Goal: Connect with others: Connect with others

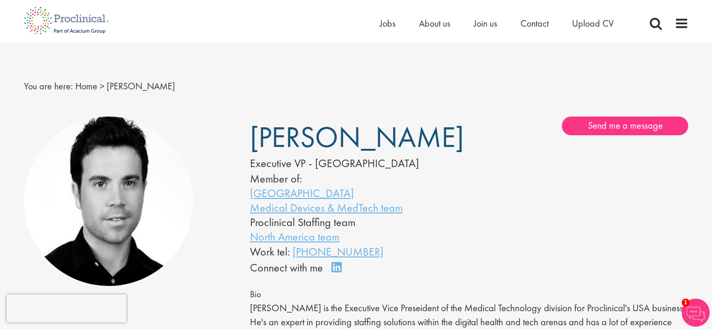
scroll to position [1, 0]
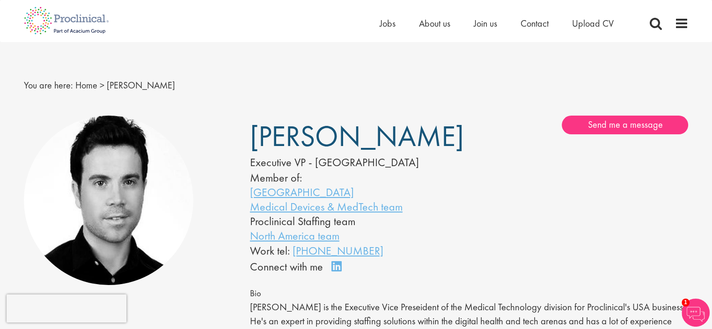
drag, startPoint x: 428, startPoint y: 144, endPoint x: 251, endPoint y: 146, distance: 176.6
click at [251, 146] on h1 "[PERSON_NAME]" at bounding box center [345, 136] width 191 height 23
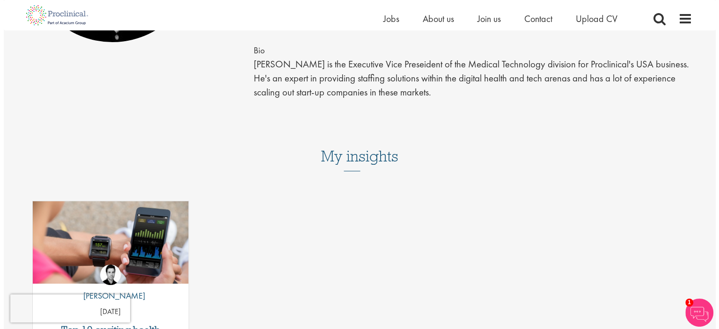
scroll to position [0, 0]
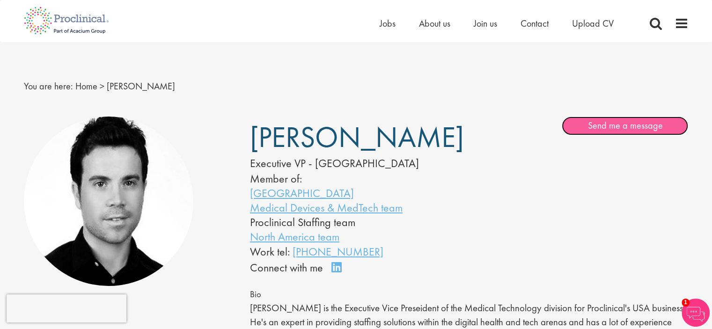
click at [599, 130] on link "Send me a message" at bounding box center [625, 126] width 126 height 19
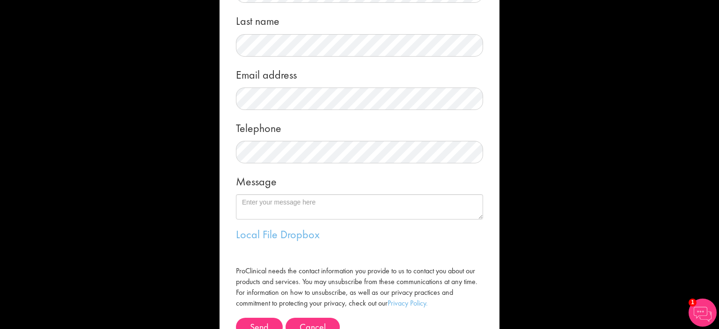
scroll to position [154, 0]
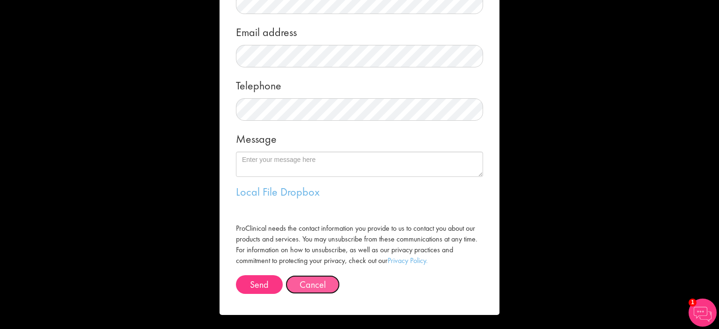
click at [310, 282] on button "Cancel" at bounding box center [313, 284] width 54 height 19
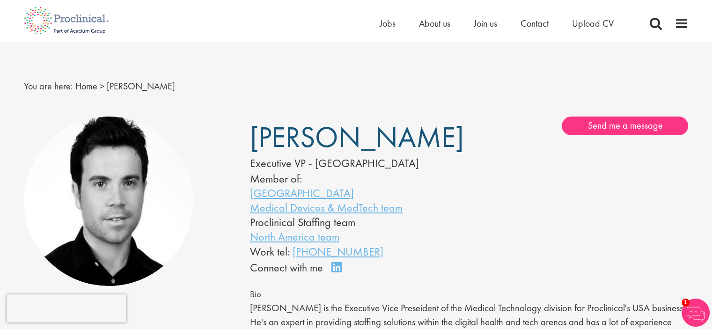
click at [528, 174] on div "[PERSON_NAME] Executive VP - [GEOGRAPHIC_DATA] Member of: San Francisco Medical…" at bounding box center [469, 197] width 453 height 160
click at [337, 272] on link "Connect on LinkedIn" at bounding box center [340, 272] width 16 height 0
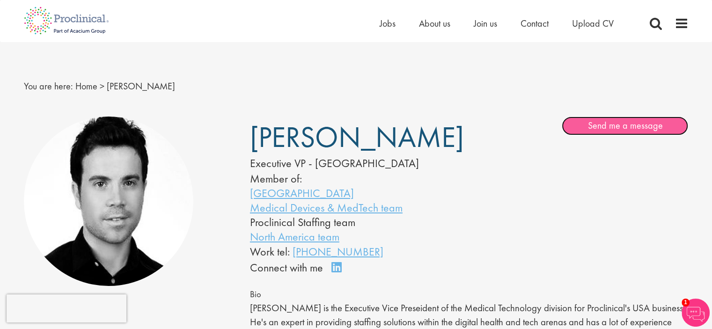
click at [628, 127] on link "Send me a message" at bounding box center [625, 126] width 126 height 19
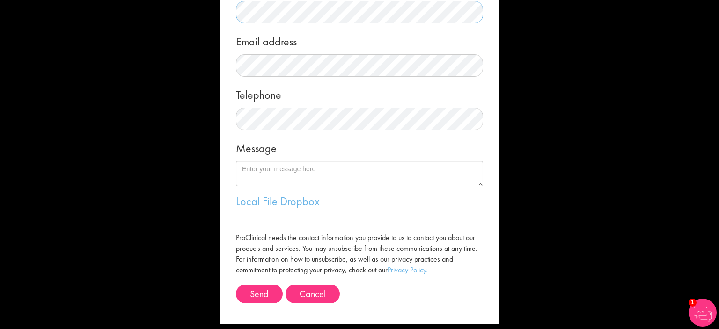
scroll to position [145, 0]
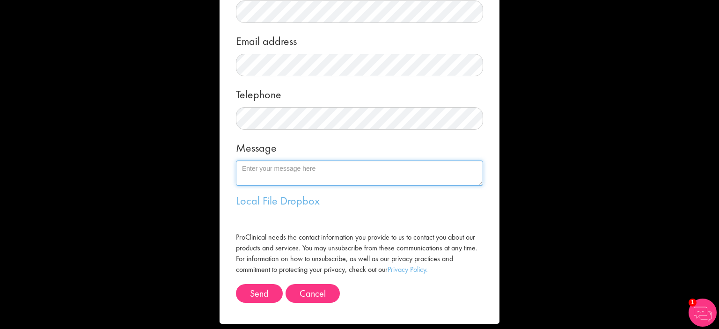
click at [304, 175] on textarea "Message" at bounding box center [359, 173] width 247 height 25
paste textarea "I hope this message finds you well. My name is [PERSON_NAME] and I have served …"
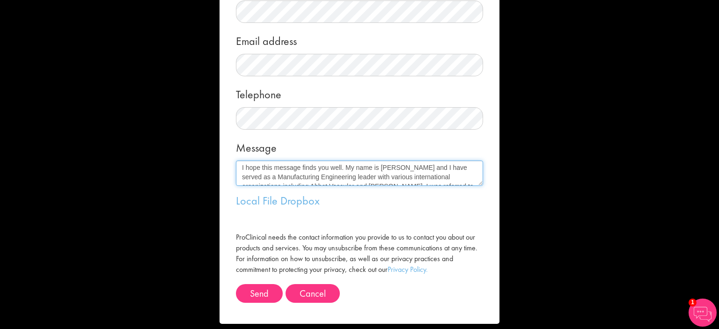
scroll to position [0, 0]
click at [238, 170] on textarea "I hope this message finds you well. My name is [PERSON_NAME] and I have served …" at bounding box center [359, 173] width 247 height 25
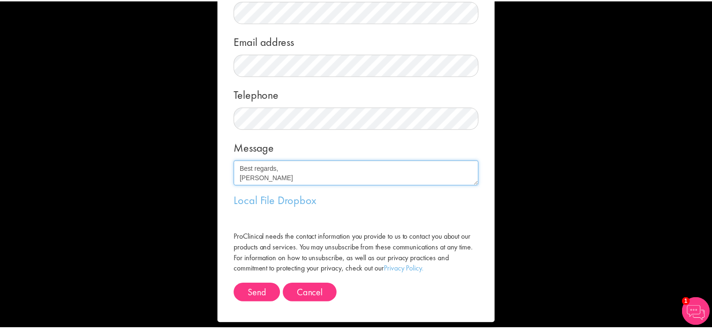
scroll to position [159, 0]
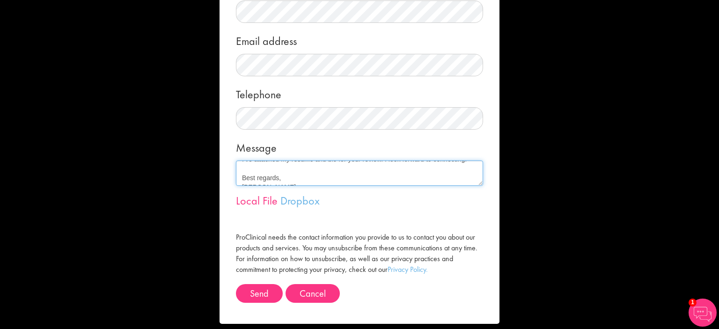
type textarea "Hi [PERSON_NAME], I hope this message finds you well. My name is [PERSON_NAME] …"
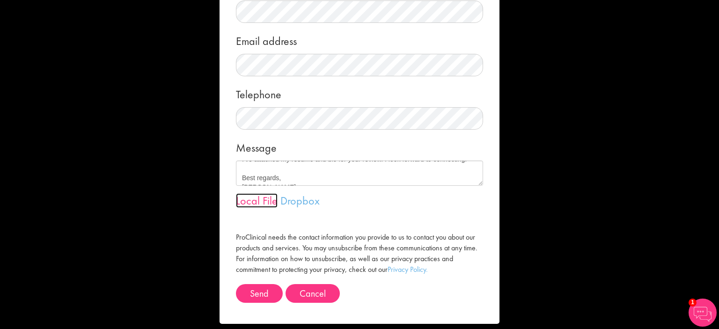
click at [260, 202] on link "Local File" at bounding box center [257, 200] width 42 height 15
click at [257, 202] on link "Local File" at bounding box center [257, 200] width 42 height 15
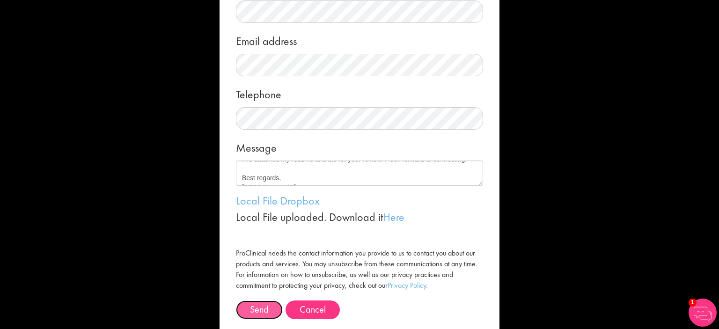
click at [254, 311] on button "Send" at bounding box center [259, 310] width 47 height 19
